Goal: Information Seeking & Learning: Learn about a topic

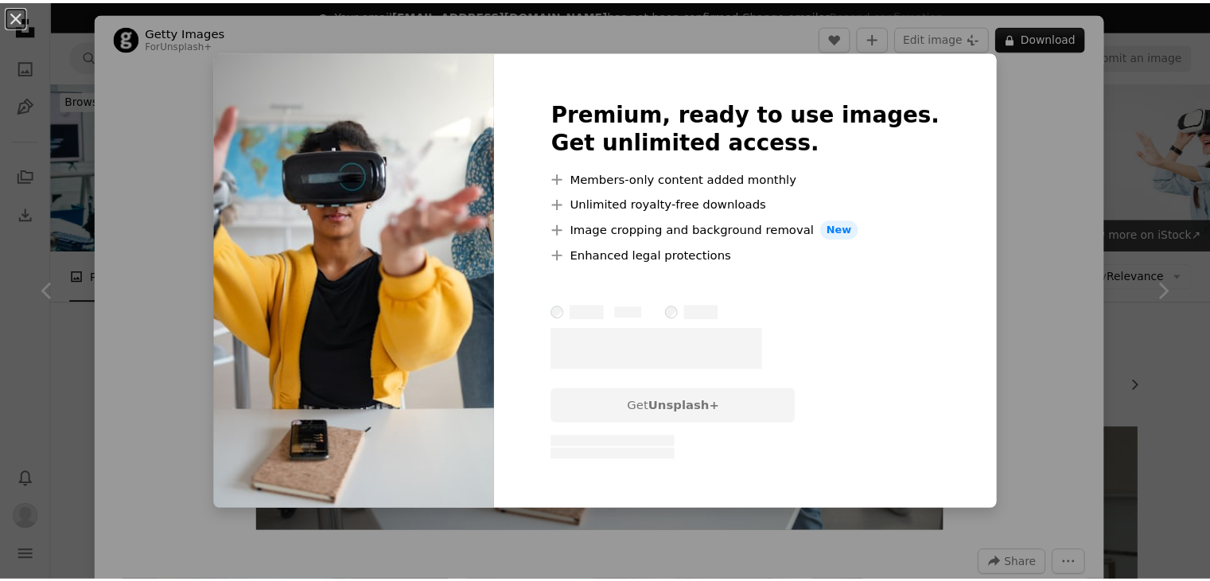
scroll to position [874, 0]
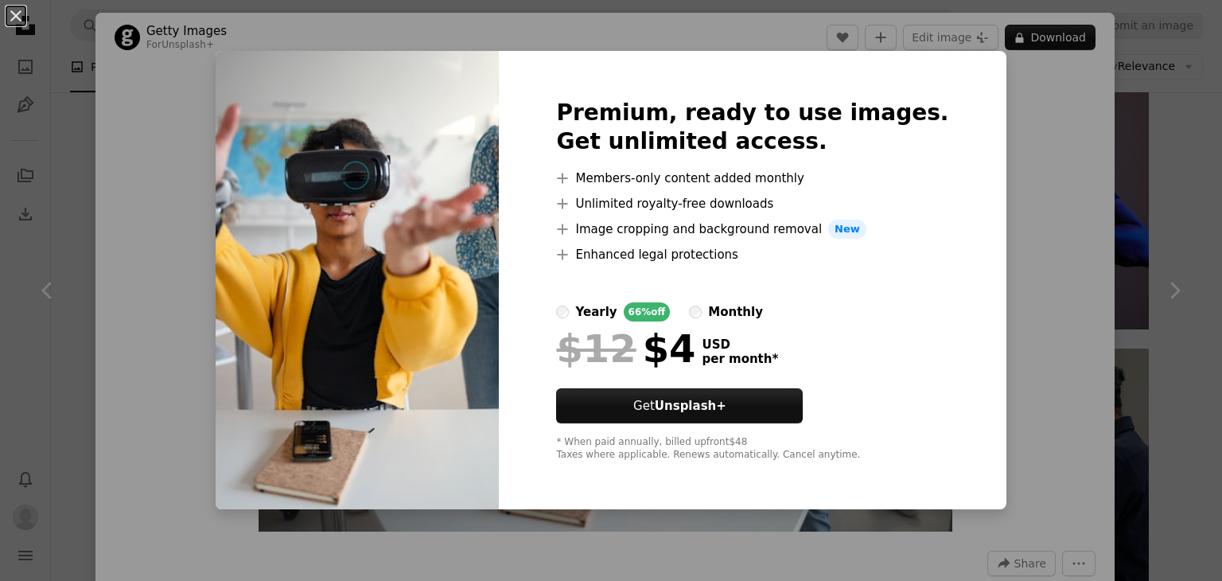
click at [1112, 159] on div "An X shape Premium, ready to use images. Get unlimited access. A plus sign Memb…" at bounding box center [611, 290] width 1222 height 581
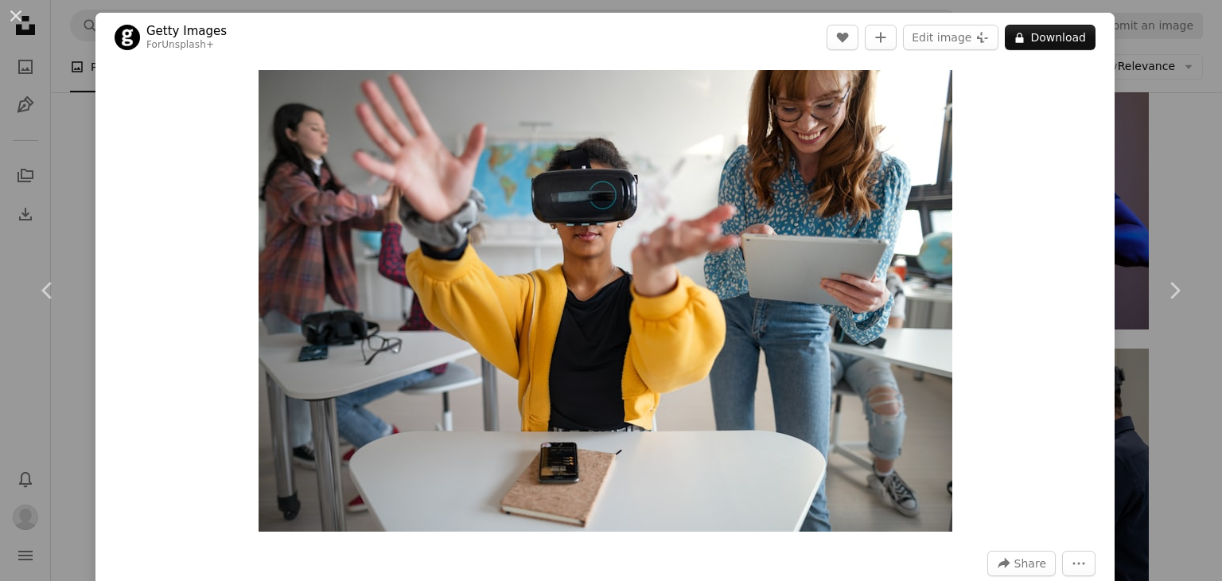
click at [1112, 159] on div "An X shape Chevron left Chevron right Getty Images For Unsplash+ A heart A plus…" at bounding box center [611, 290] width 1222 height 581
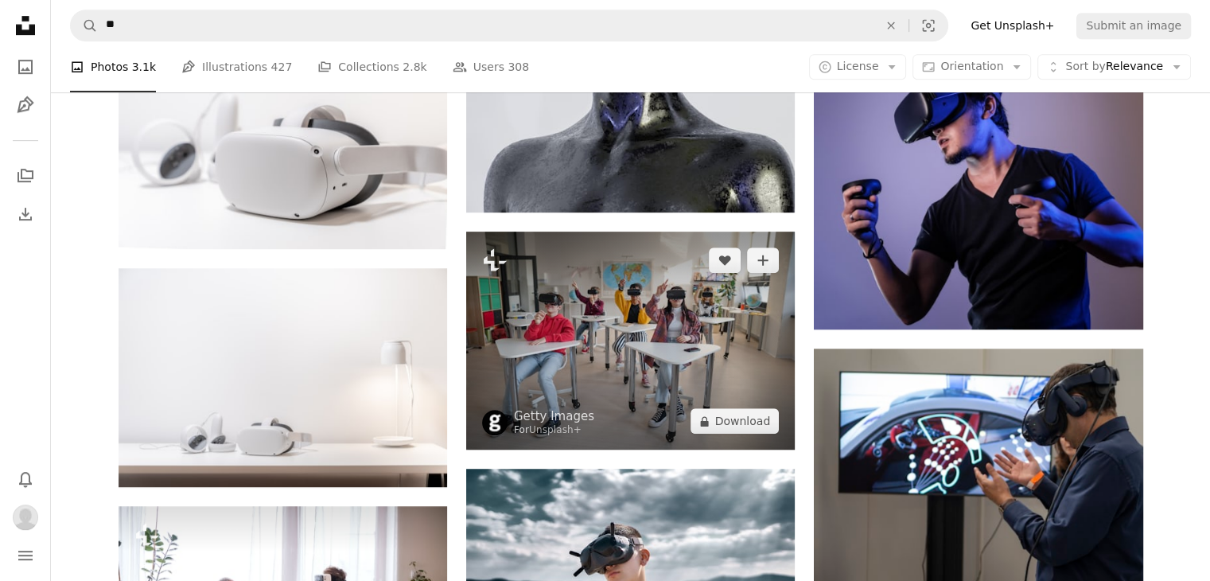
click at [659, 380] on img at bounding box center [630, 341] width 329 height 218
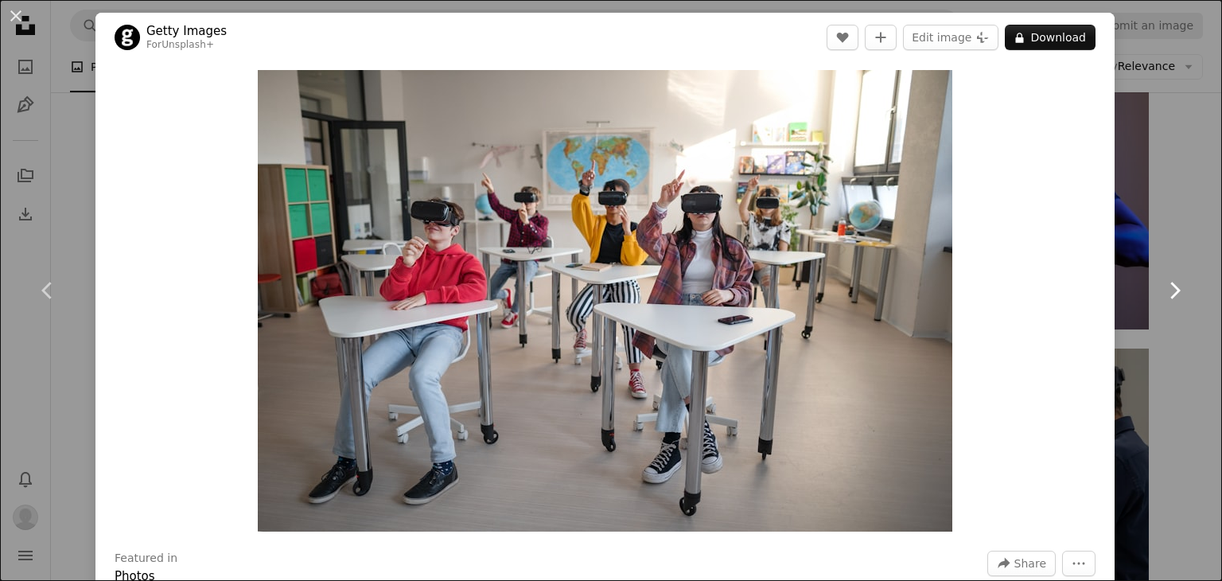
click at [1163, 219] on link "Chevron right" at bounding box center [1174, 290] width 95 height 153
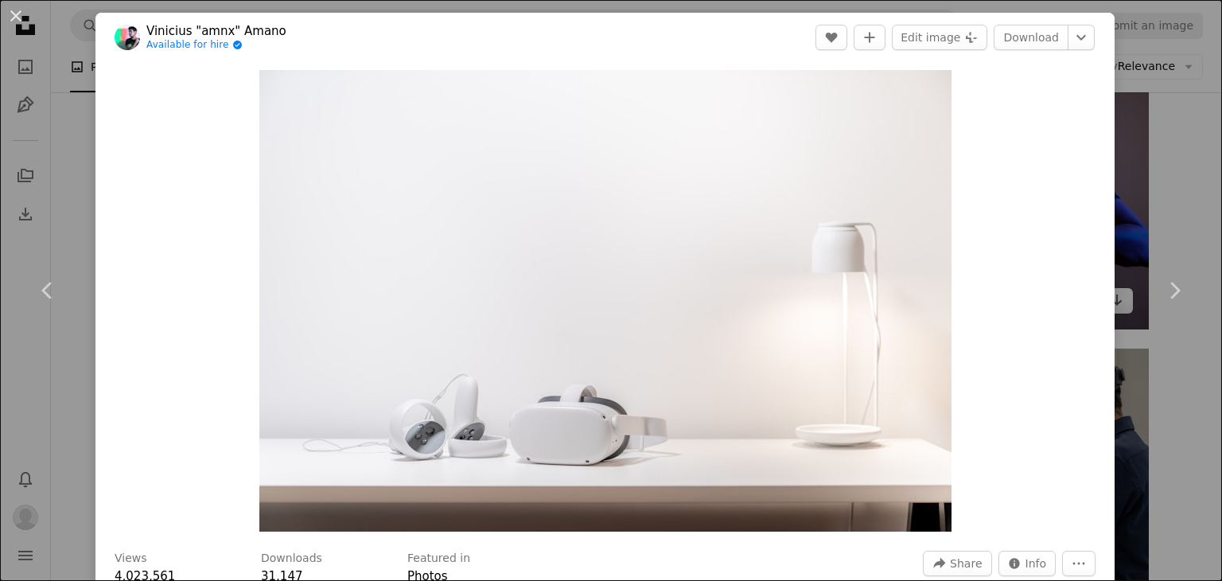
click at [1139, 152] on div "An X shape Chevron left Chevron right Vinicius "amnx" Amano Available for hire …" at bounding box center [611, 290] width 1222 height 581
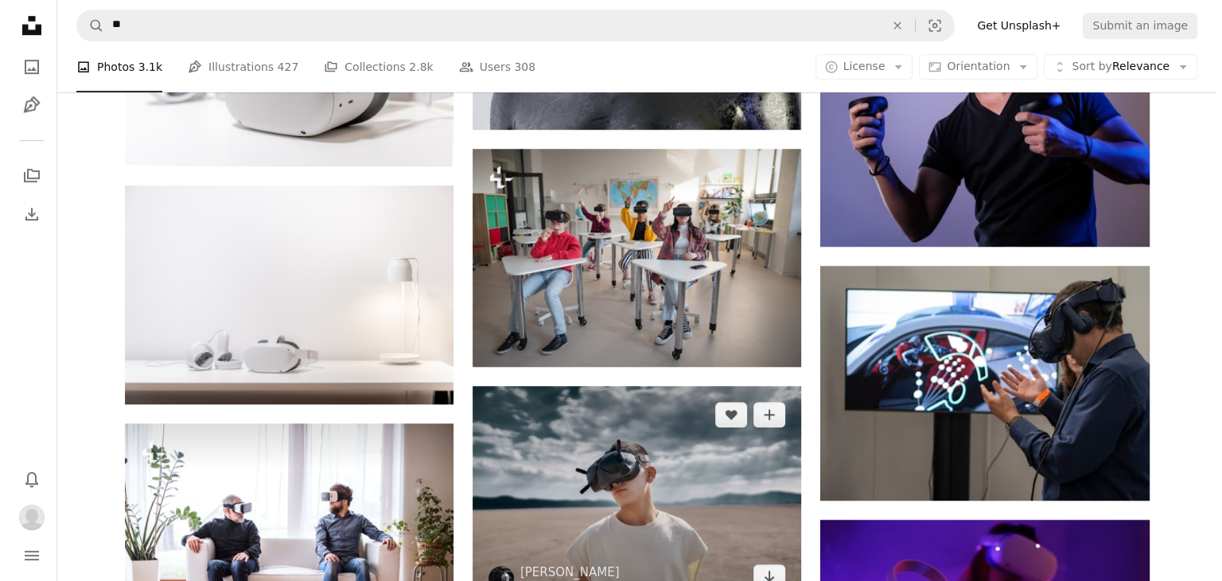
scroll to position [953, 0]
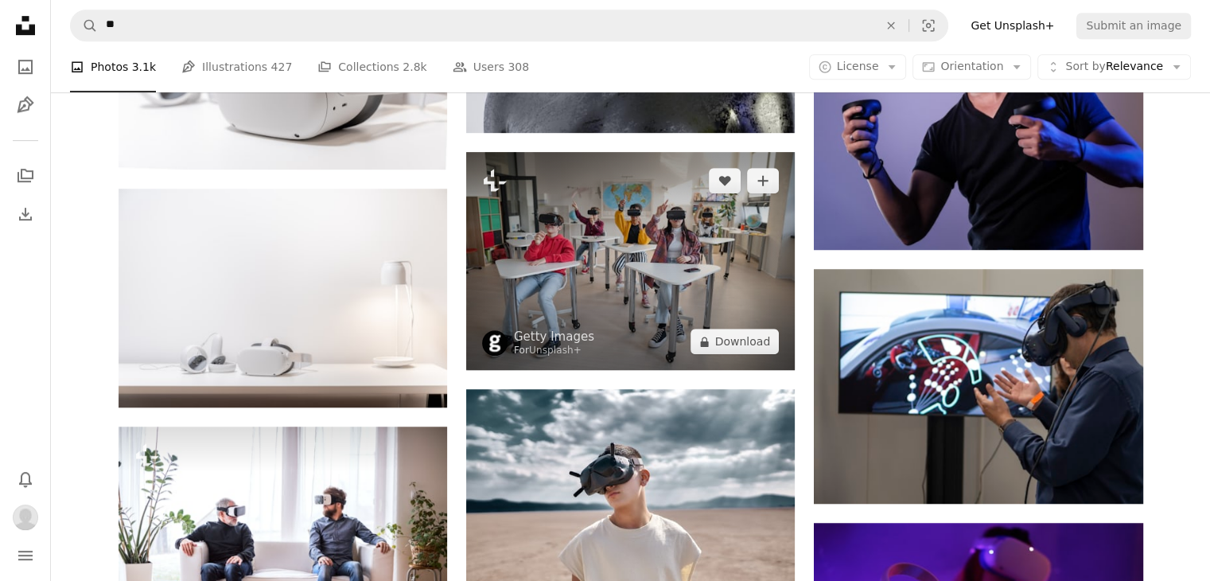
click at [654, 303] on img at bounding box center [630, 261] width 329 height 218
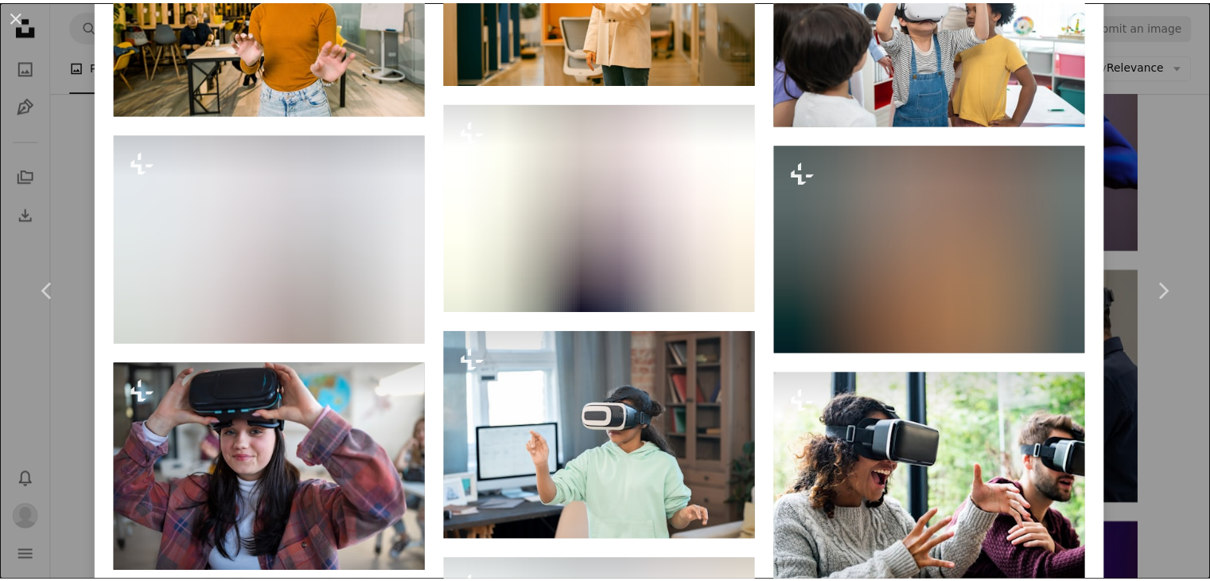
scroll to position [4475, 0]
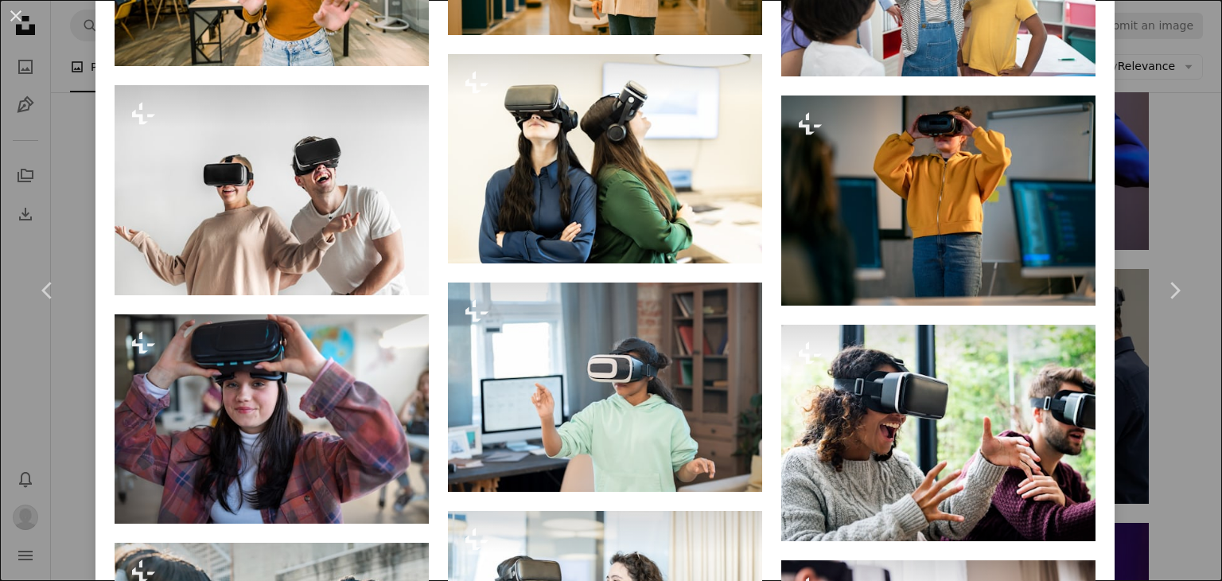
click at [1177, 170] on div "An X shape Chevron left Chevron right Getty Images For Unsplash+ A heart A plus…" at bounding box center [611, 290] width 1222 height 581
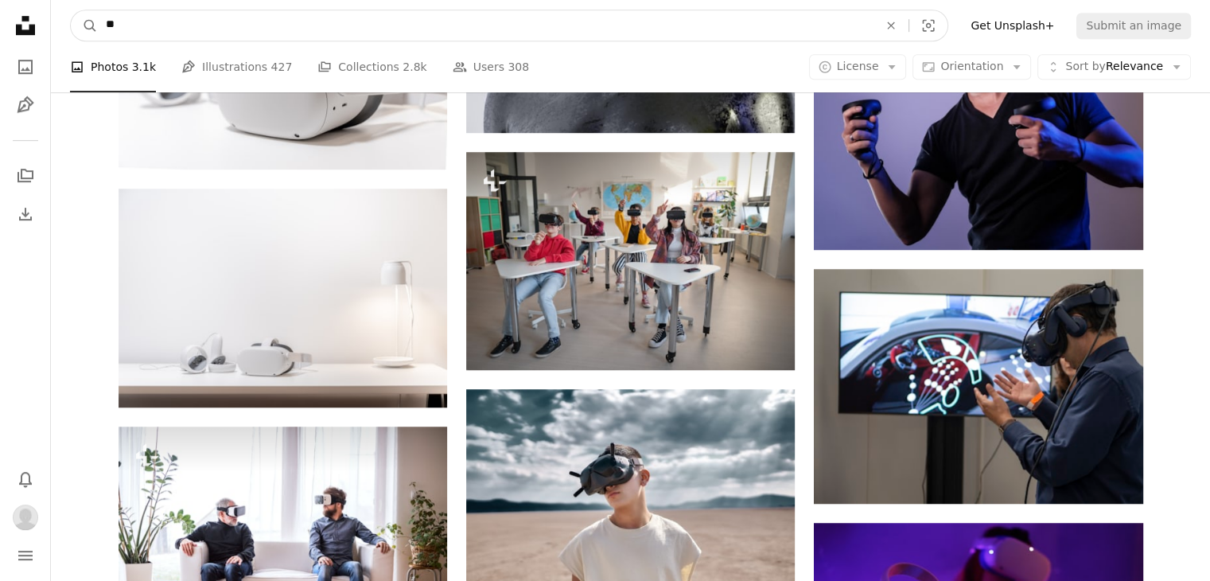
click at [242, 39] on input "**" at bounding box center [486, 25] width 776 height 30
type input "**********"
click at [71, 10] on button "A magnifying glass" at bounding box center [84, 25] width 27 height 30
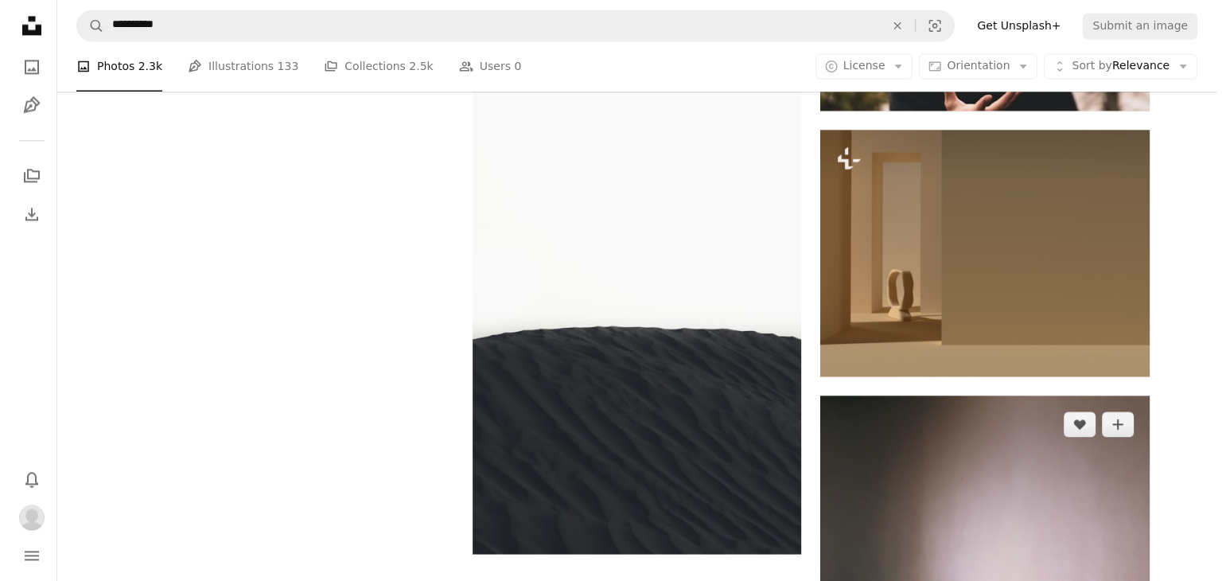
scroll to position [2387, 0]
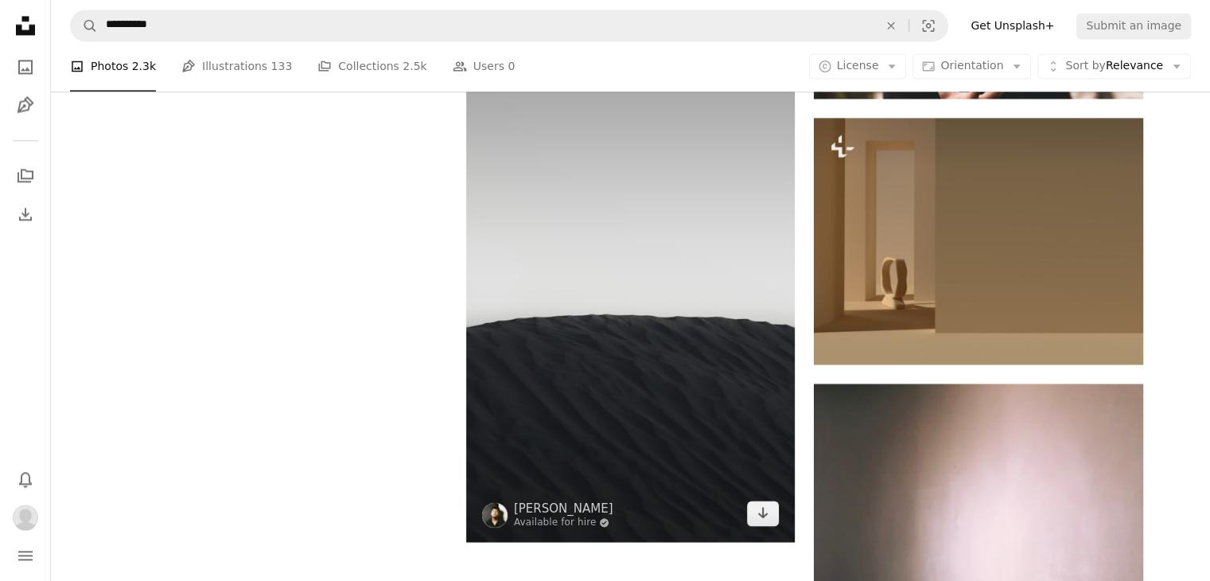
click at [562, 395] on img at bounding box center [630, 295] width 329 height 494
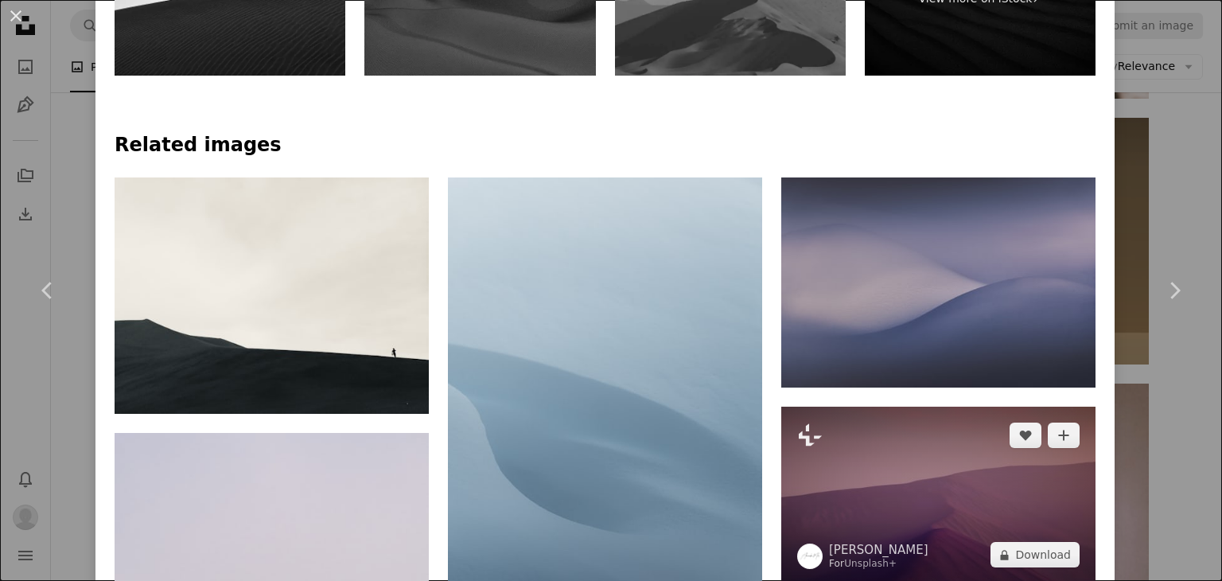
scroll to position [955, 0]
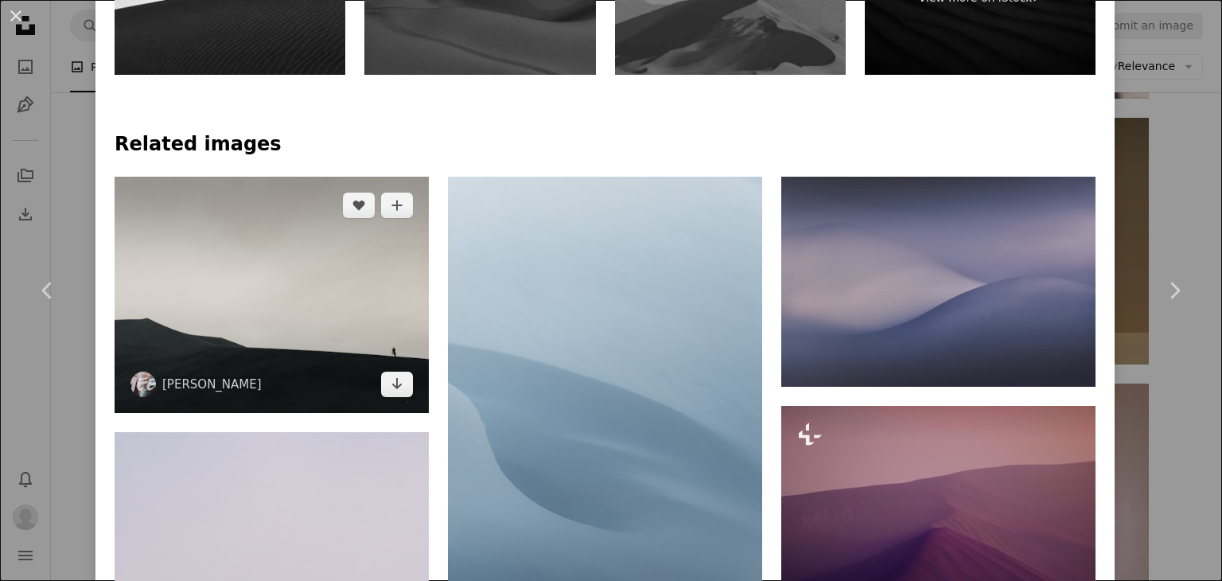
click at [250, 249] on img at bounding box center [272, 295] width 314 height 236
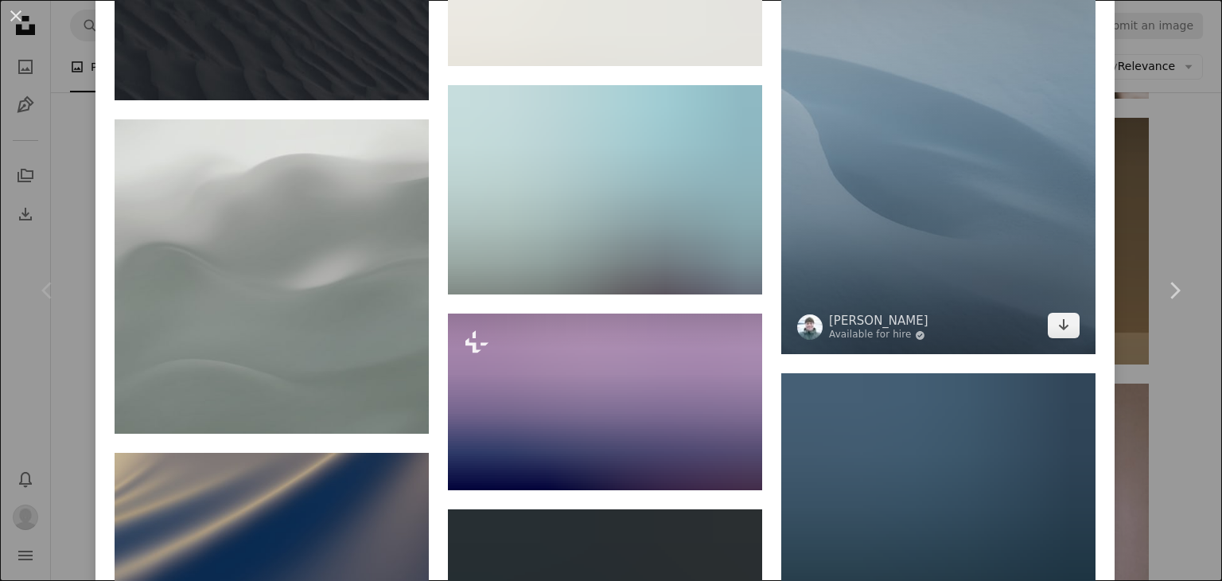
scroll to position [1432, 0]
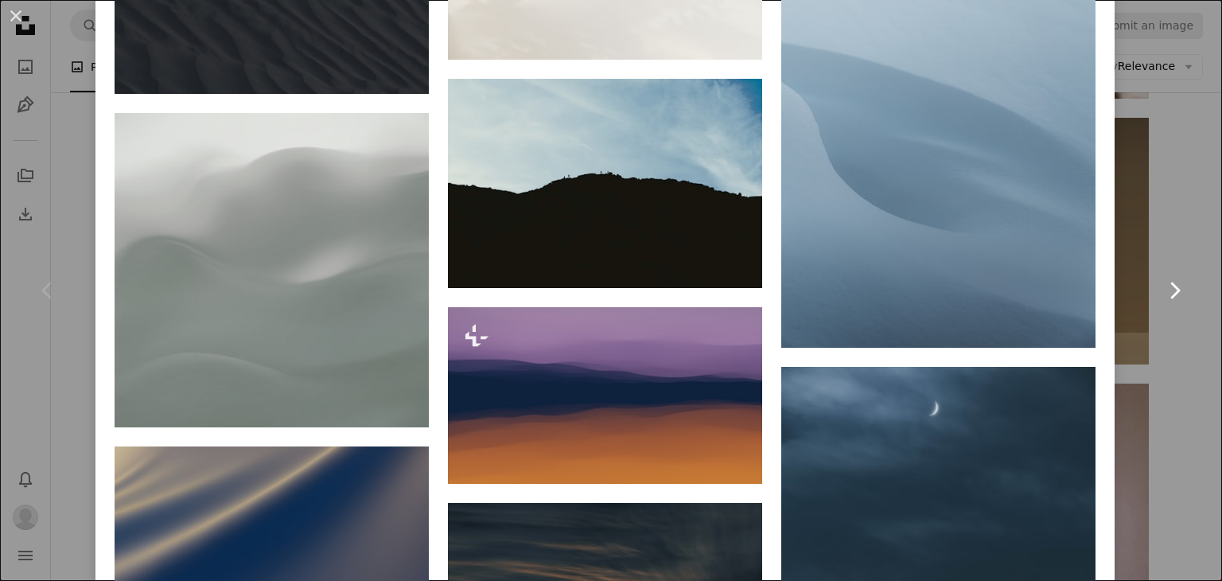
click at [1179, 240] on link "Chevron right" at bounding box center [1174, 290] width 95 height 153
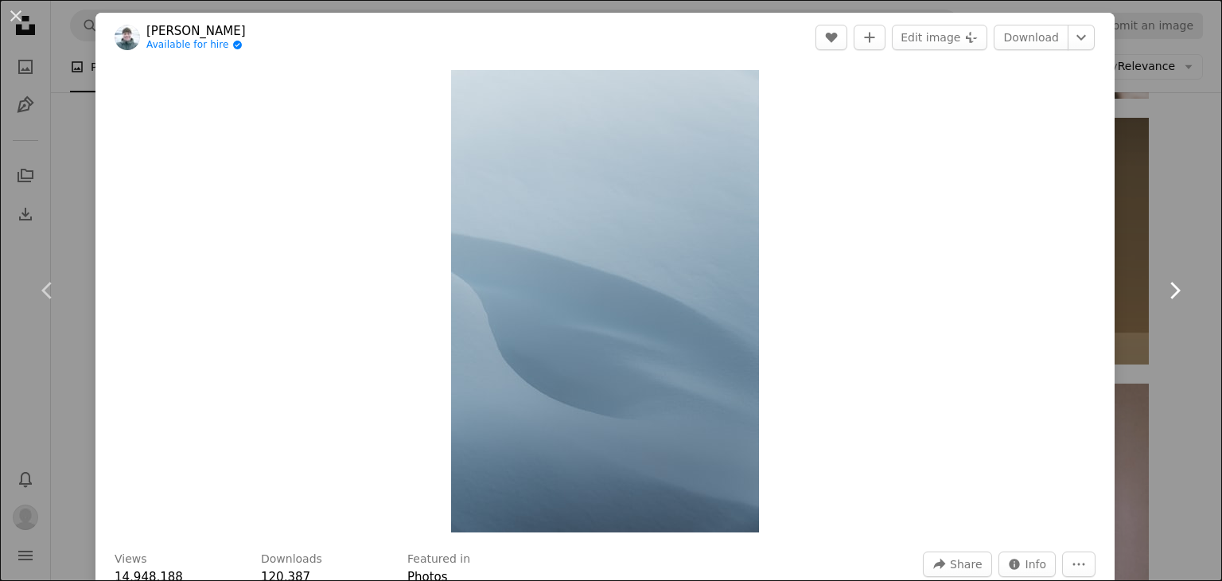
click at [1173, 243] on link "Chevron right" at bounding box center [1174, 290] width 95 height 153
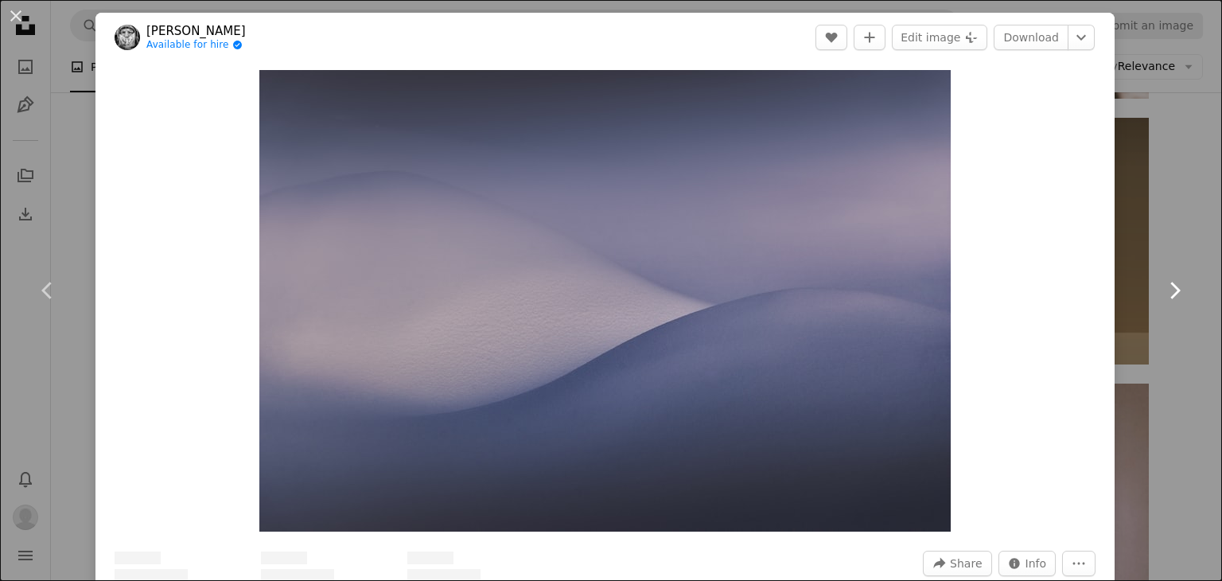
click at [1173, 244] on link "Chevron right" at bounding box center [1174, 290] width 95 height 153
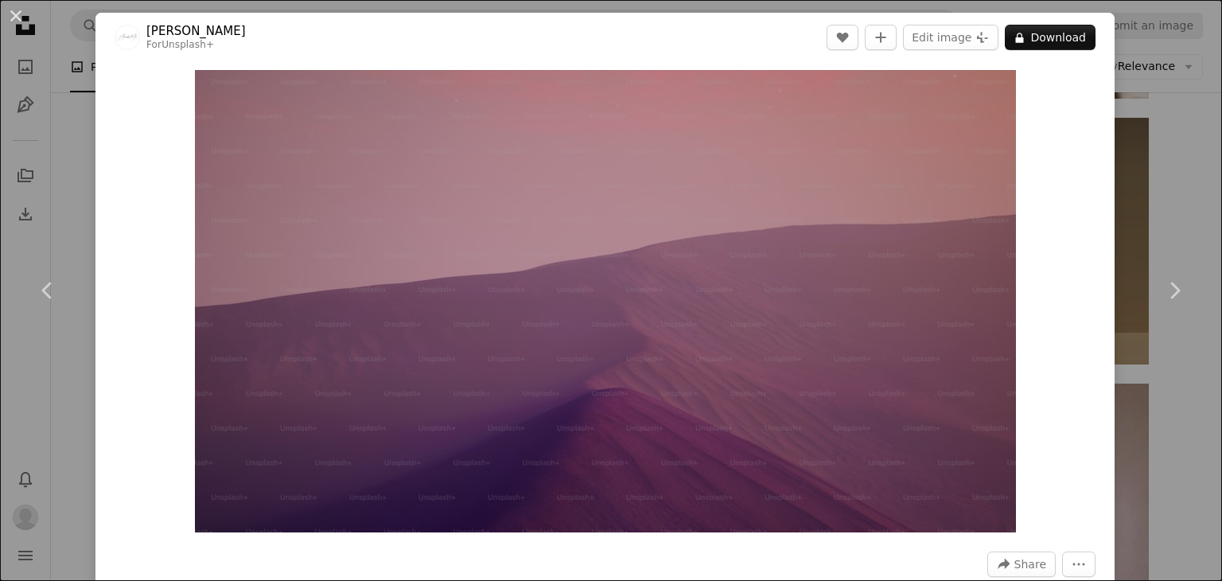
click at [1143, 156] on div "An X shape Chevron left Chevron right Alexander Mils For Unsplash+ A heart A pl…" at bounding box center [611, 290] width 1222 height 581
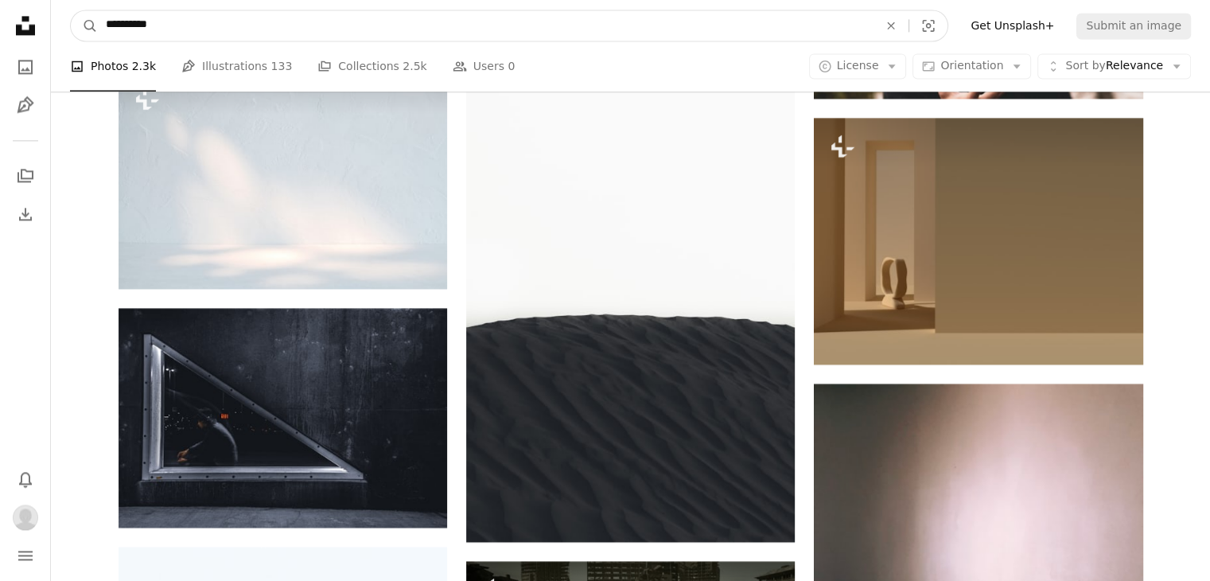
click at [190, 20] on input "**********" at bounding box center [486, 25] width 776 height 30
drag, startPoint x: 188, startPoint y: 22, endPoint x: 0, endPoint y: 21, distance: 187.8
type input "*"
type input "**********"
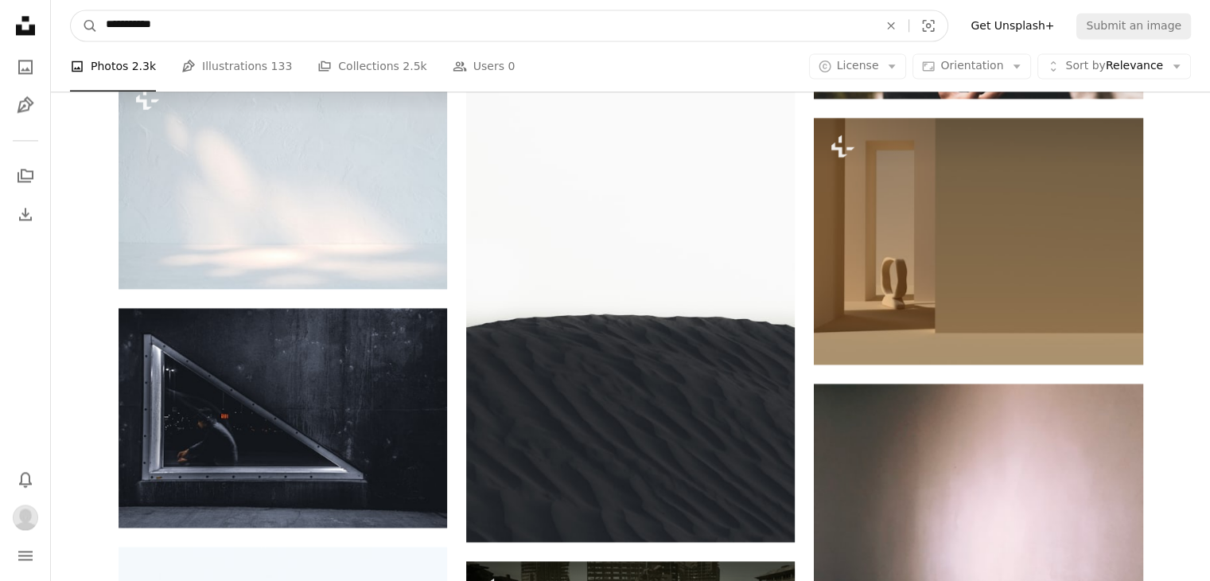
click button "A magnifying glass" at bounding box center [84, 25] width 27 height 30
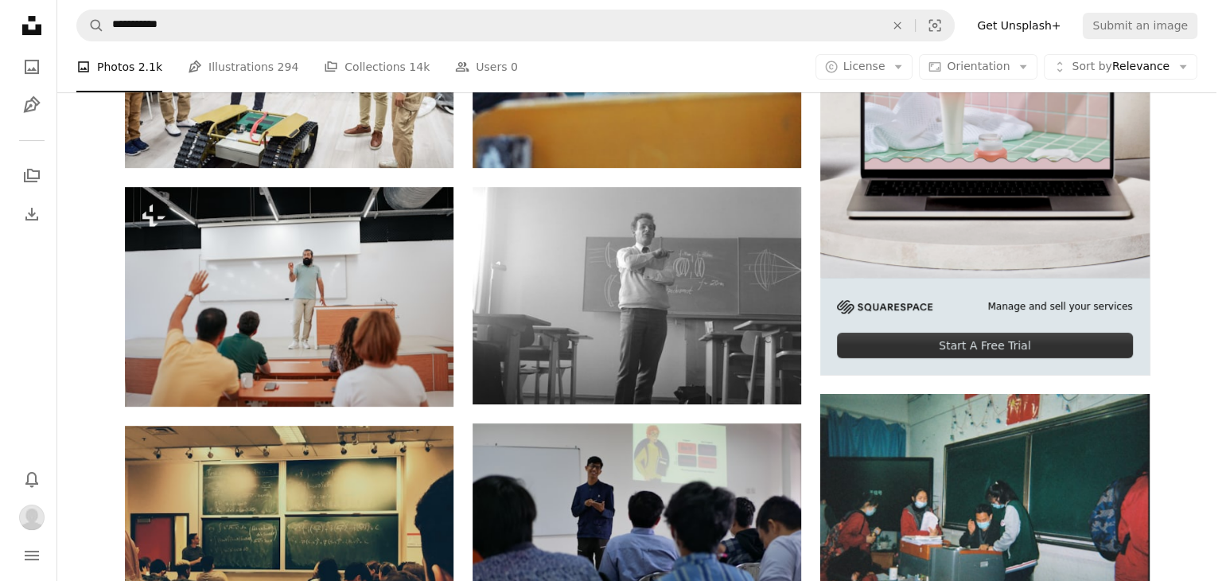
scroll to position [477, 0]
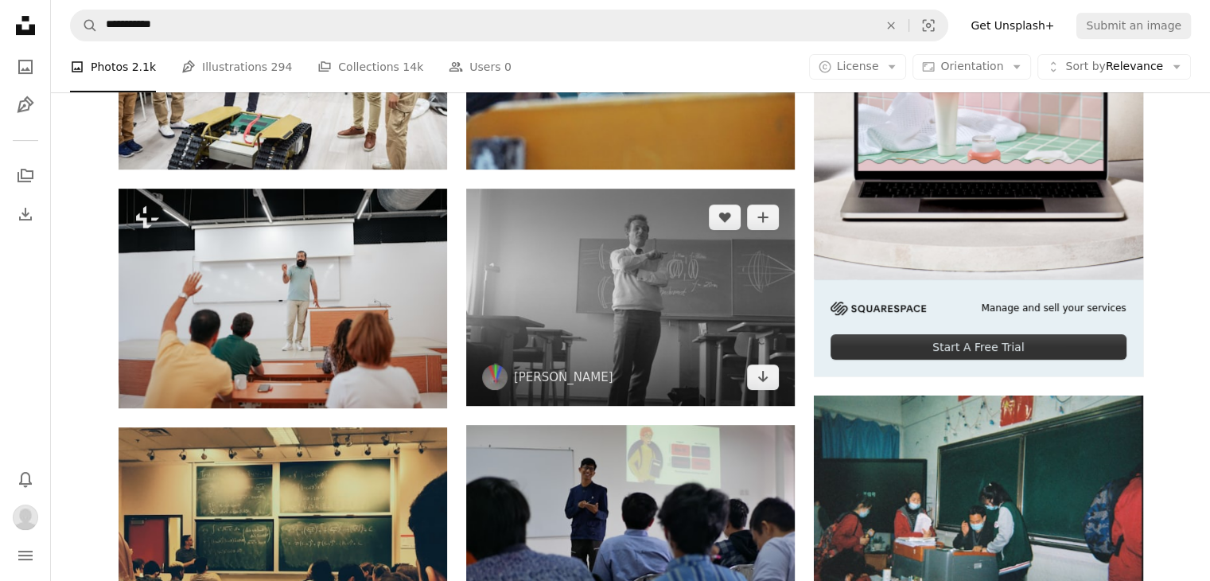
click at [602, 341] on img at bounding box center [630, 298] width 329 height 218
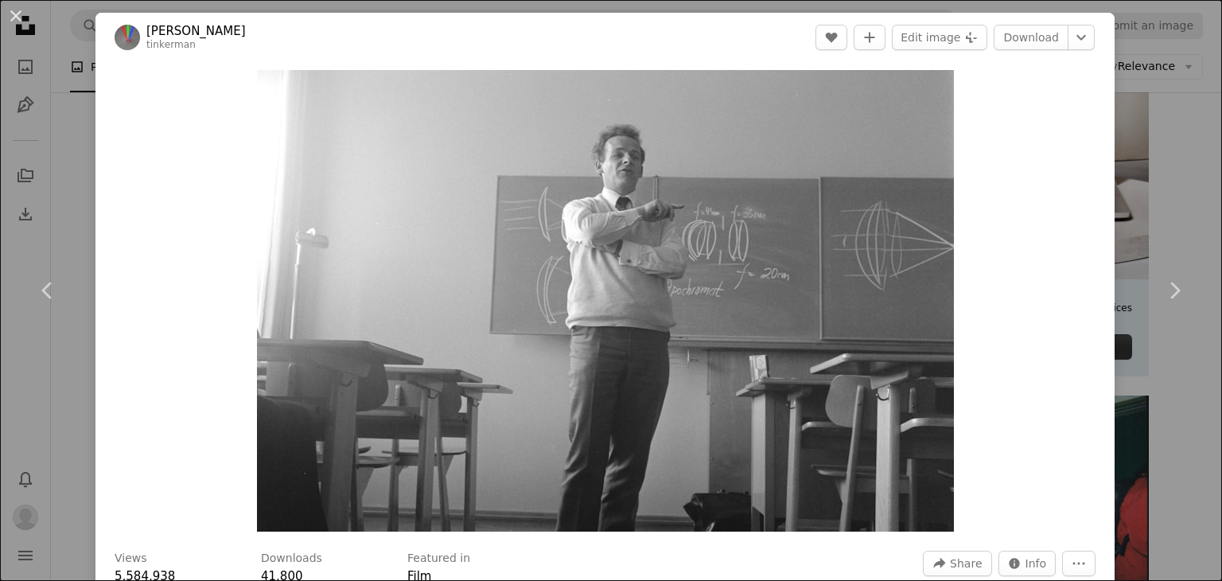
click at [1173, 145] on div "An X shape Chevron left Chevron right [PERSON_NAME] A heart A plus sign Edit im…" at bounding box center [611, 290] width 1222 height 581
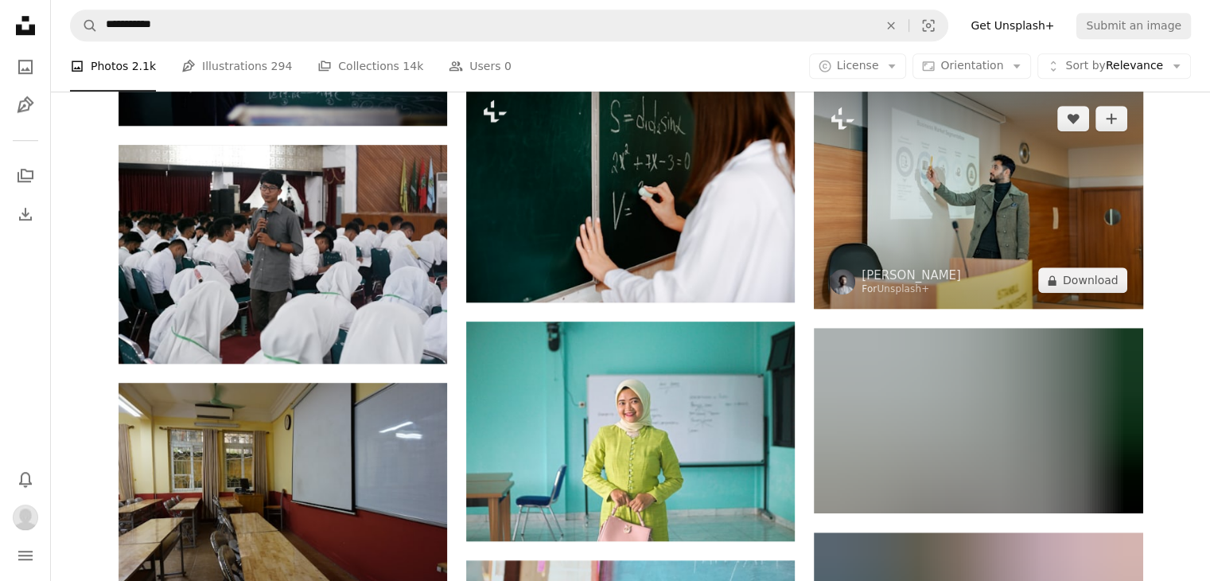
scroll to position [1512, 0]
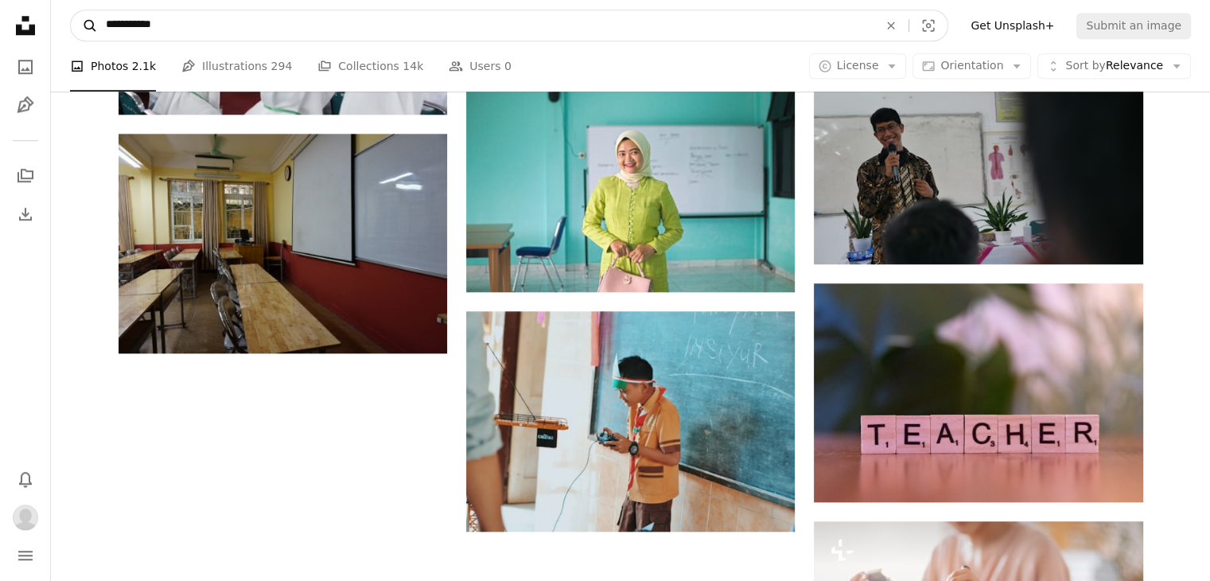
drag, startPoint x: 113, startPoint y: 21, endPoint x: 83, endPoint y: 38, distance: 34.9
click at [83, 38] on form "**********" at bounding box center [509, 26] width 878 height 32
type input "**********"
click at [71, 10] on button "A magnifying glass" at bounding box center [84, 25] width 27 height 30
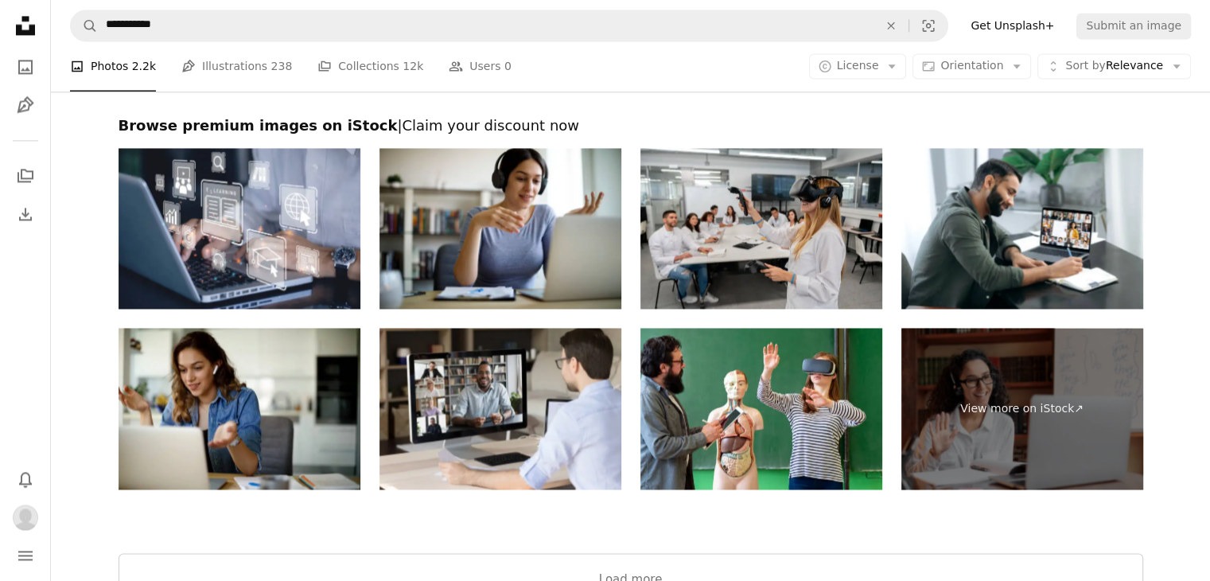
scroll to position [2466, 0]
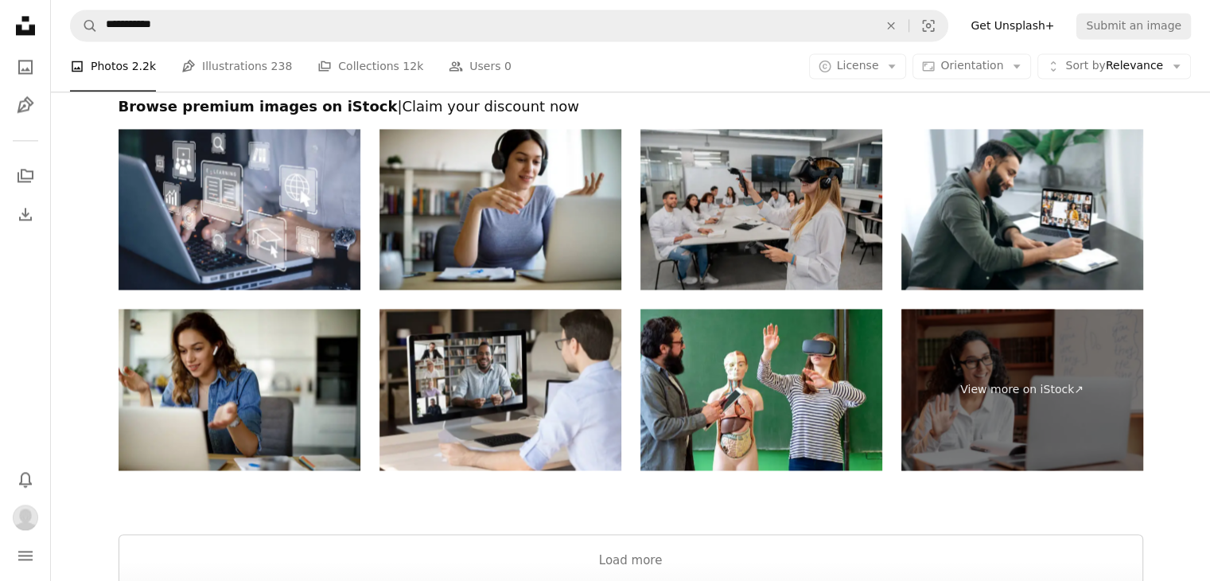
click at [805, 248] on img at bounding box center [761, 210] width 242 height 162
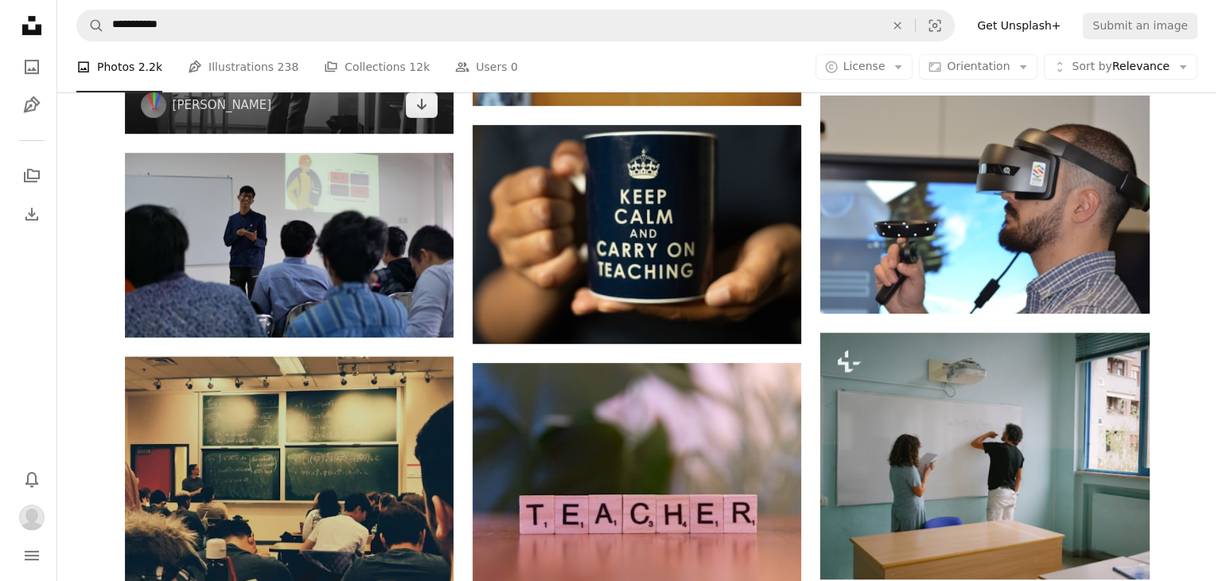
scroll to position [796, 0]
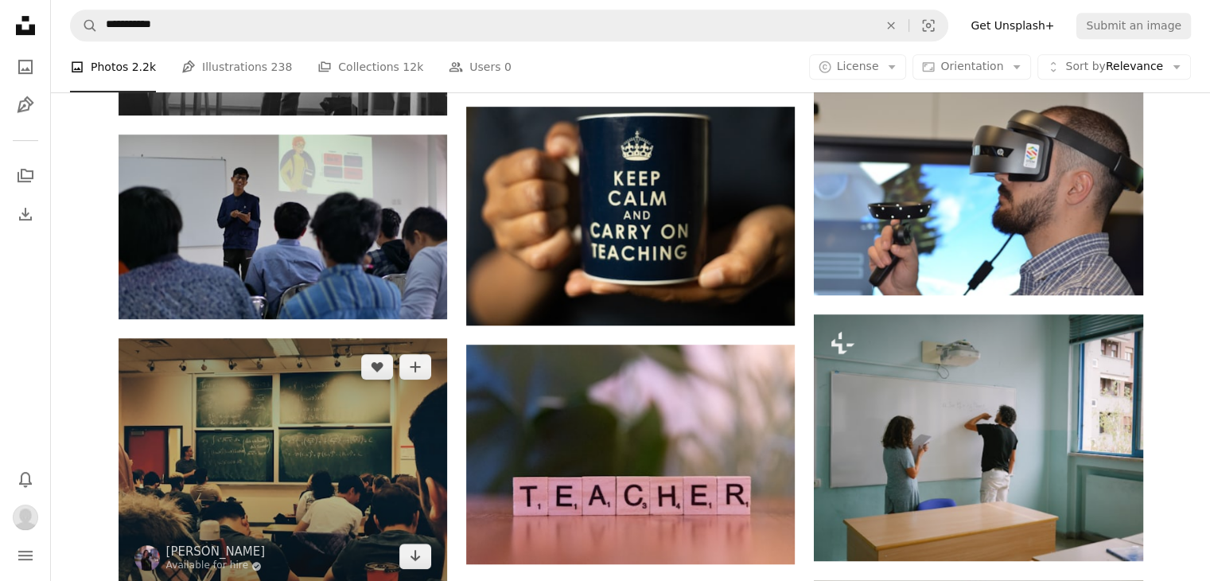
click at [282, 447] on img at bounding box center [283, 461] width 329 height 247
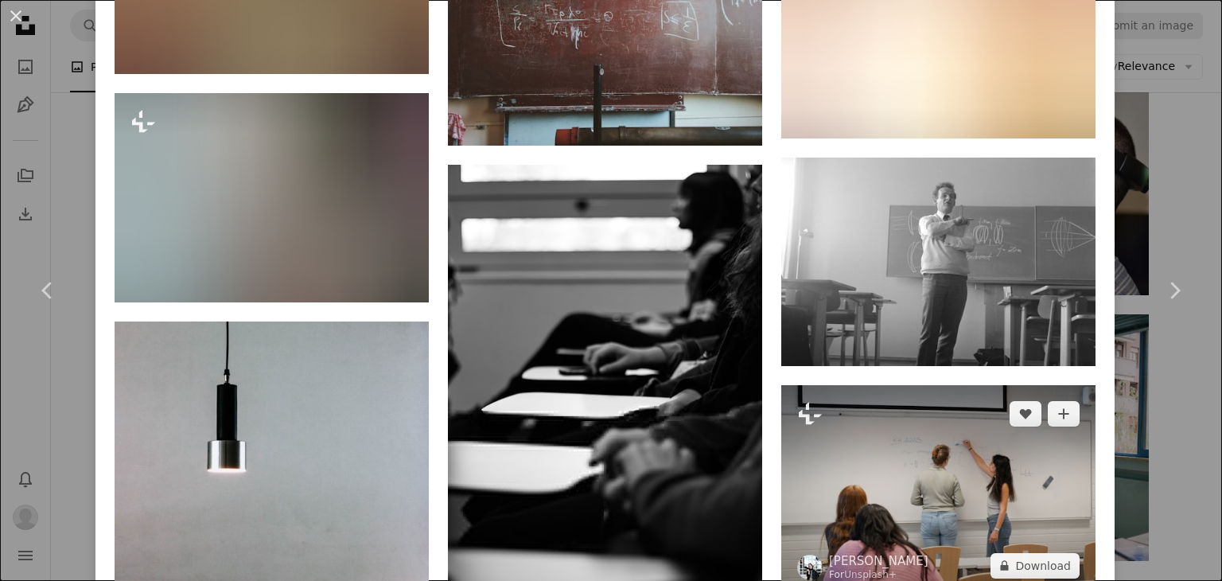
scroll to position [2743, 0]
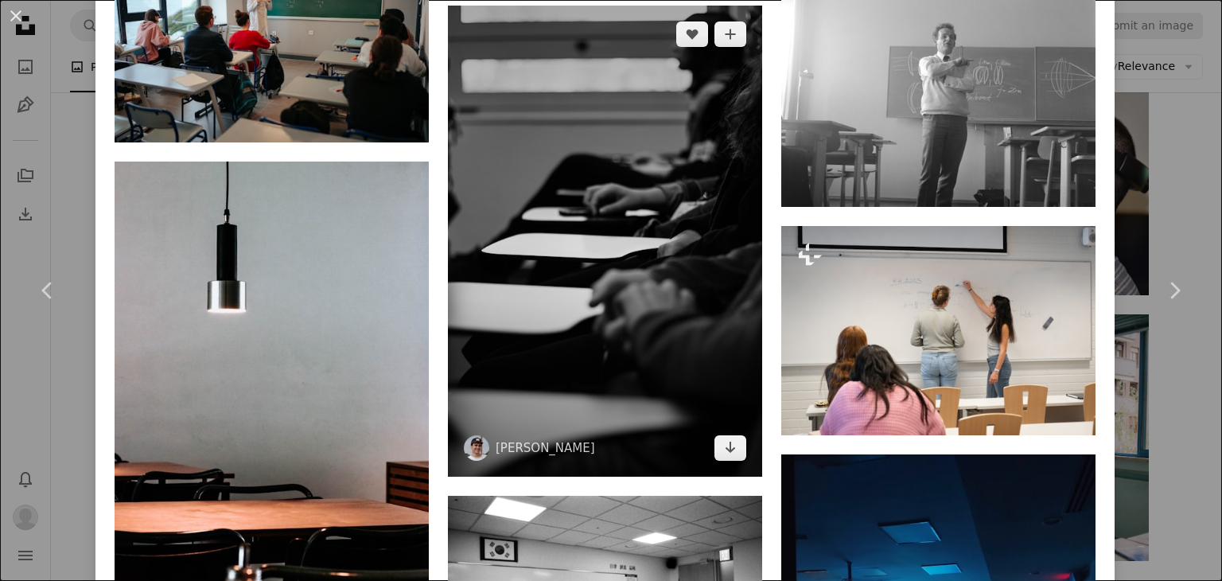
click at [680, 312] on img at bounding box center [605, 242] width 314 height 472
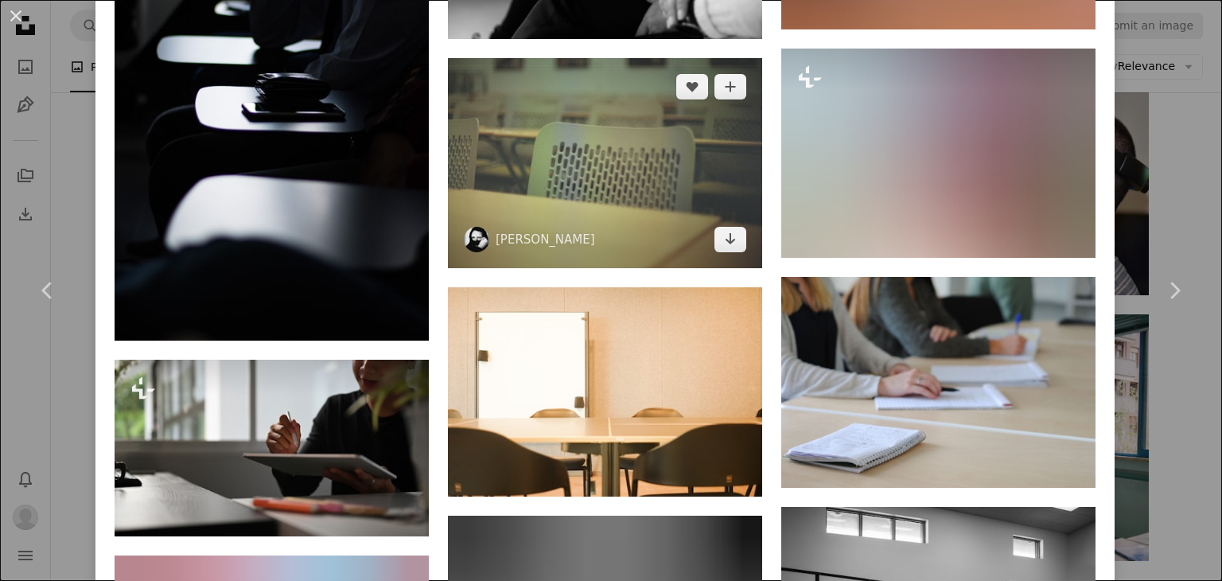
scroll to position [875, 0]
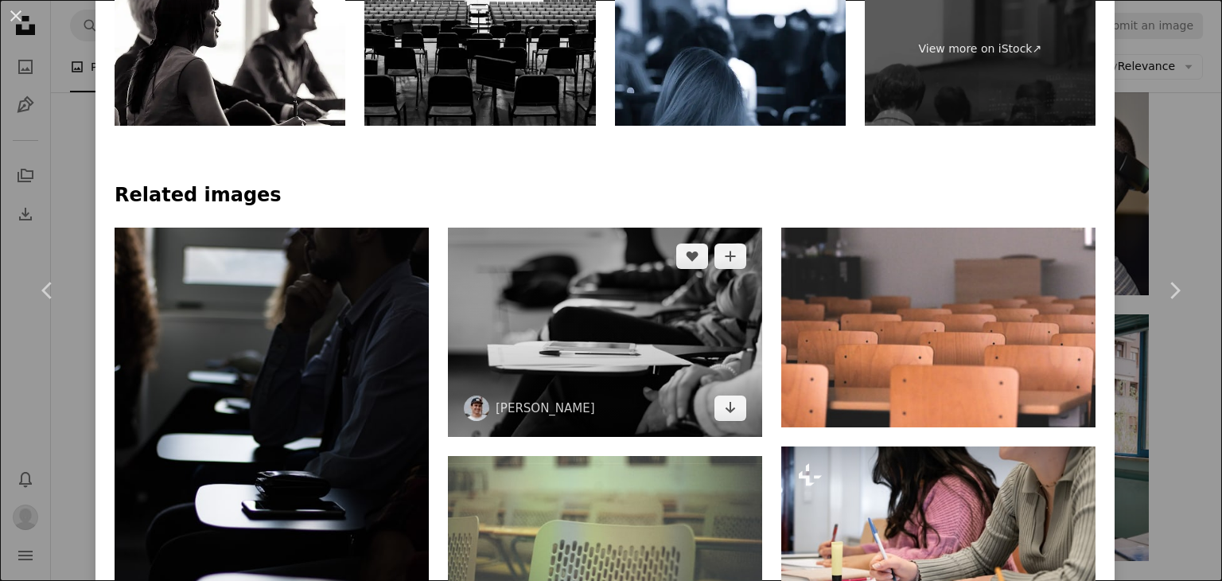
click at [612, 282] on img at bounding box center [605, 332] width 314 height 209
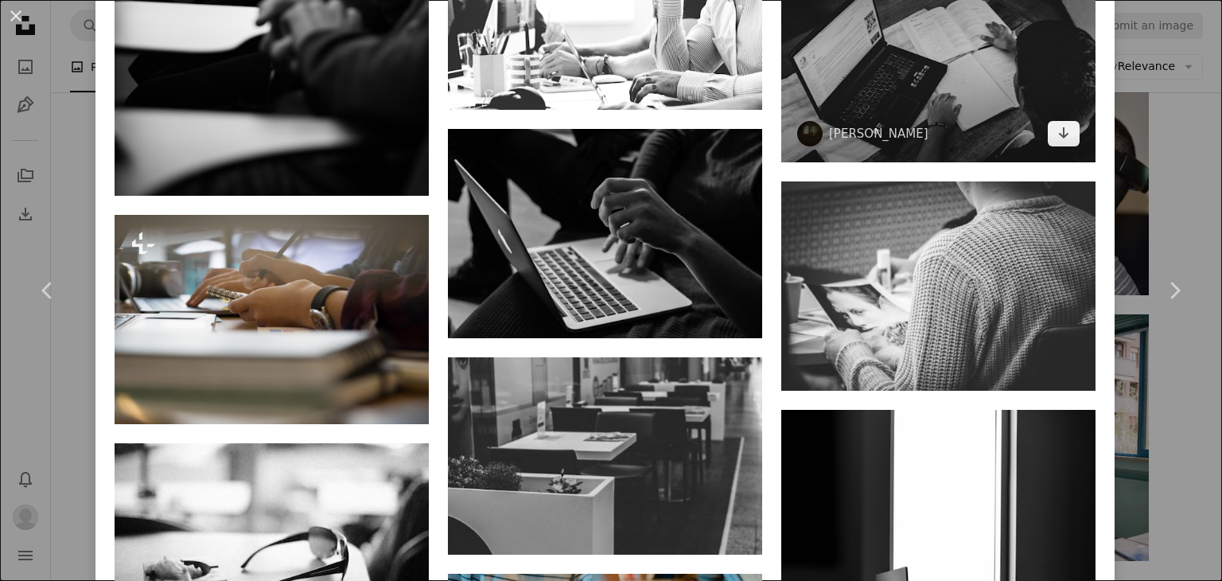
scroll to position [1353, 0]
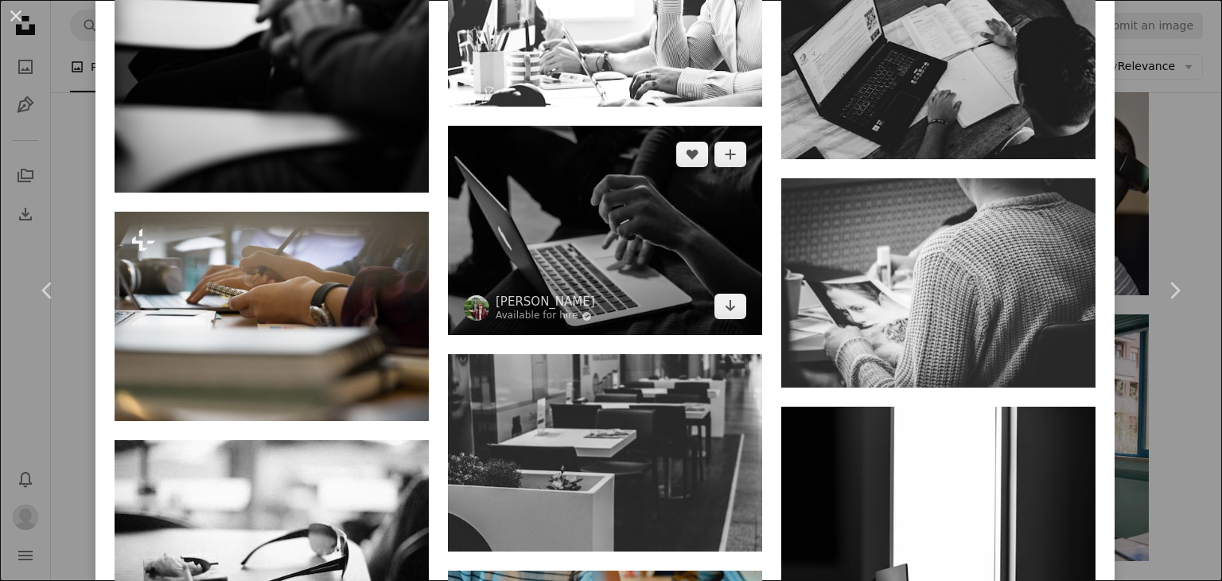
click at [640, 235] on img at bounding box center [605, 230] width 314 height 209
